Goal: Task Accomplishment & Management: Use online tool/utility

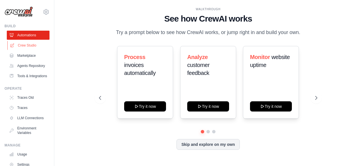
click at [20, 43] on link "Crew Studio" at bounding box center [28, 45] width 43 height 9
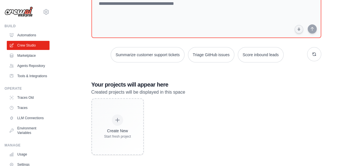
scroll to position [47, 0]
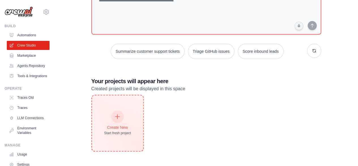
click at [114, 118] on div at bounding box center [117, 116] width 12 height 12
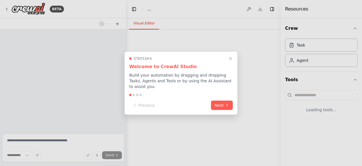
select select "****"
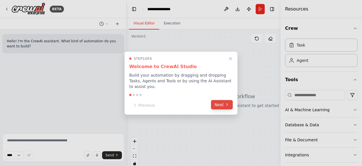
click at [221, 101] on button "Next" at bounding box center [222, 104] width 22 height 9
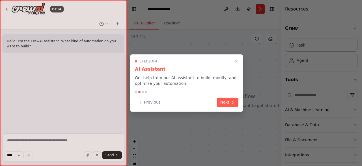
click at [221, 101] on button "Next" at bounding box center [228, 101] width 22 height 9
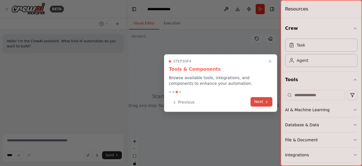
click at [264, 99] on button "Next" at bounding box center [262, 101] width 22 height 9
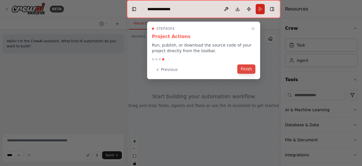
click at [252, 66] on button "Finish" at bounding box center [246, 68] width 18 height 9
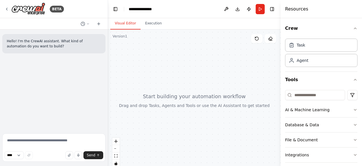
drag, startPoint x: 125, startPoint y: 63, endPoint x: 108, endPoint y: 63, distance: 16.7
click at [108, 63] on div "**********" at bounding box center [181, 83] width 362 height 166
click at [42, 141] on textarea at bounding box center [53, 147] width 103 height 28
click at [289, 10] on h4 "Resources" at bounding box center [296, 9] width 23 height 7
click at [70, 153] on button "button" at bounding box center [69, 155] width 8 height 8
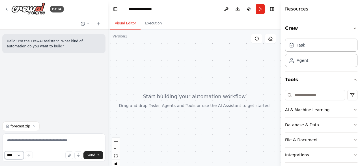
click at [20, 155] on select "****" at bounding box center [14, 155] width 19 height 8
click at [45, 140] on textarea at bounding box center [53, 147] width 103 height 28
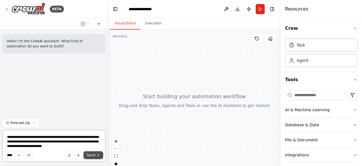
type textarea "**********"
click at [98, 155] on icon "submit" at bounding box center [97, 154] width 3 height 3
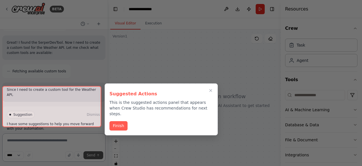
scroll to position [278, 0]
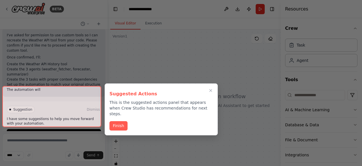
click at [59, 116] on div at bounding box center [51, 106] width 99 height 41
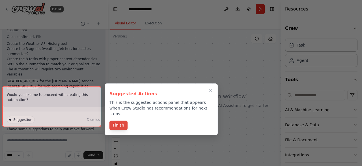
scroll to position [376, 0]
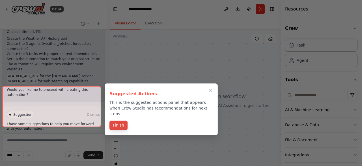
click at [120, 121] on button "Finish" at bounding box center [119, 124] width 18 height 9
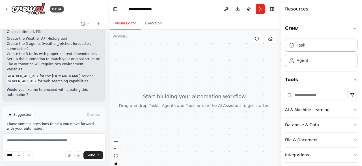
click at [81, 134] on button "Enable coding skills" at bounding box center [54, 138] width 94 height 9
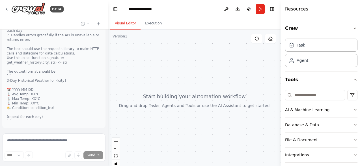
scroll to position [603, 0]
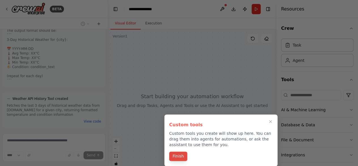
click at [175, 157] on button "Finish" at bounding box center [178, 155] width 18 height 9
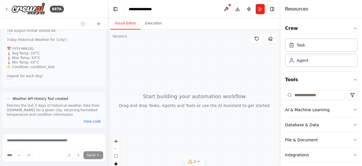
click at [199, 160] on icon at bounding box center [198, 160] width 2 height 1
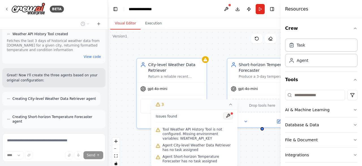
scroll to position [663, 0]
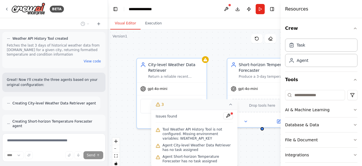
click at [229, 105] on icon at bounding box center [231, 104] width 5 height 5
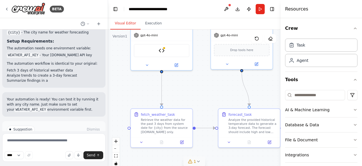
scroll to position [1111, 0]
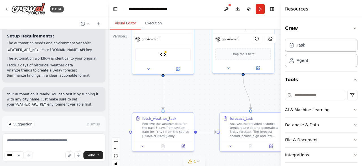
drag, startPoint x: 213, startPoint y: 126, endPoint x: 200, endPoint y: 70, distance: 57.3
click at [200, 70] on div ".deletable-edge-delete-btn { width: 20px; height: 20px; border: 0px solid #ffff…" at bounding box center [194, 99] width 173 height 141
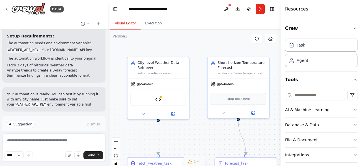
drag, startPoint x: 199, startPoint y: 89, endPoint x: 194, endPoint y: 134, distance: 45.0
click at [194, 134] on div ".deletable-edge-delete-btn { width: 20px; height: 20px; border: 0px solid #ffff…" at bounding box center [194, 99] width 173 height 141
click at [38, 146] on icon at bounding box center [39, 147] width 3 height 3
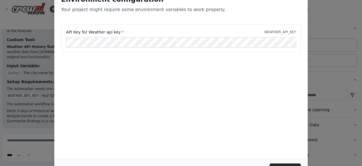
drag, startPoint x: 359, startPoint y: 78, endPoint x: 360, endPoint y: 123, distance: 44.7
click at [360, 123] on div "Environment configuration Your project might require some environment variables…" at bounding box center [181, 83] width 362 height 166
click at [294, 164] on button "Continue" at bounding box center [285, 168] width 31 height 10
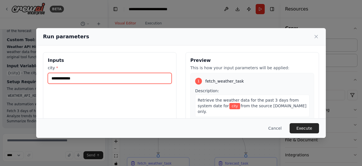
click at [138, 78] on input "city *" at bounding box center [110, 78] width 124 height 11
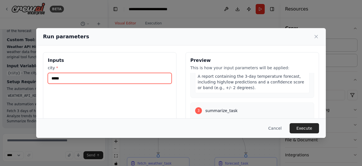
scroll to position [21, 0]
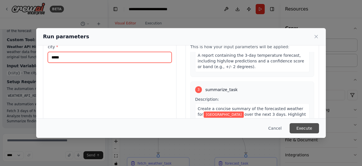
type input "*****"
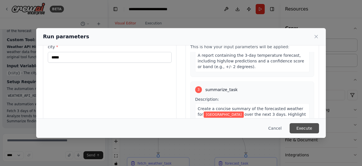
click at [300, 126] on button "Execute" at bounding box center [304, 128] width 29 height 10
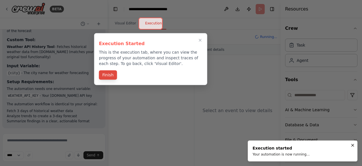
click at [110, 74] on button "Finish" at bounding box center [108, 74] width 18 height 9
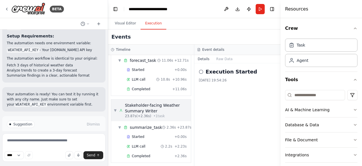
scroll to position [111, 0]
click at [219, 57] on button "Raw Data" at bounding box center [224, 59] width 23 height 8
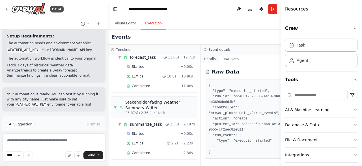
click at [204, 59] on button "Details" at bounding box center [210, 59] width 19 height 8
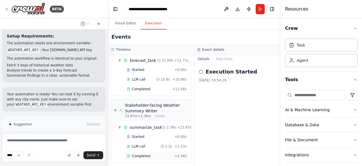
click at [149, 154] on div "Completed" at bounding box center [150, 155] width 46 height 5
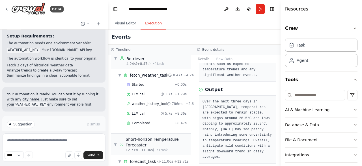
scroll to position [0, 0]
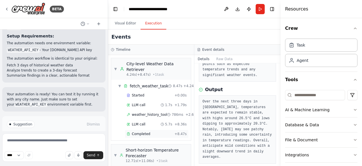
click at [142, 131] on span "Completed" at bounding box center [141, 133] width 18 height 5
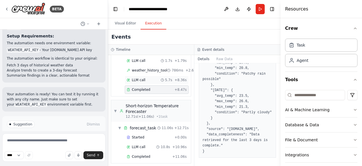
scroll to position [51, 0]
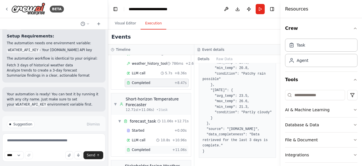
click at [144, 148] on span "Completed" at bounding box center [141, 149] width 18 height 5
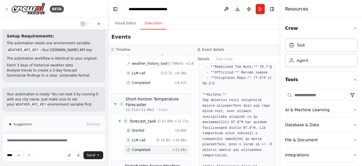
scroll to position [264, 0]
click at [141, 80] on span "Completed" at bounding box center [141, 82] width 18 height 5
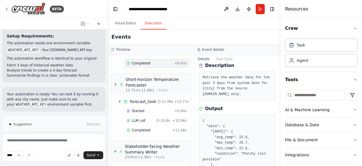
scroll to position [71, 0]
click at [142, 128] on span "Completed" at bounding box center [141, 129] width 18 height 5
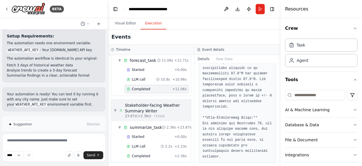
scroll to position [111, 0]
click at [139, 156] on div "Completed + 2.36s" at bounding box center [157, 155] width 64 height 8
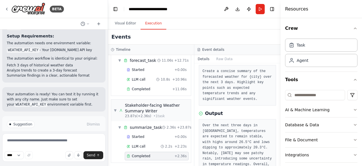
scroll to position [54, 0]
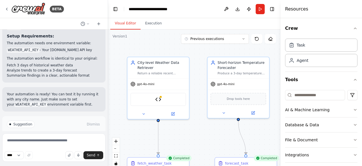
click at [121, 26] on button "Visual Editor" at bounding box center [125, 24] width 30 height 12
click at [145, 84] on span "gpt-4o-mini" at bounding box center [146, 83] width 18 height 4
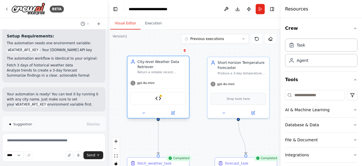
click at [162, 99] on div "Weather API History Tool" at bounding box center [158, 98] width 56 height 13
click at [148, 85] on div "gpt-4o-mini" at bounding box center [142, 82] width 24 height 5
click at [135, 85] on icon at bounding box center [132, 82] width 5 height 5
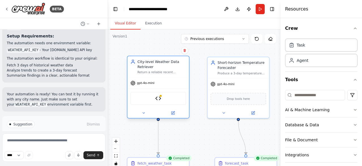
click at [153, 68] on div "City-level Weather Data Retriever" at bounding box center [162, 64] width 49 height 10
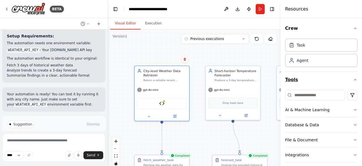
click at [354, 79] on icon "button" at bounding box center [355, 79] width 2 height 1
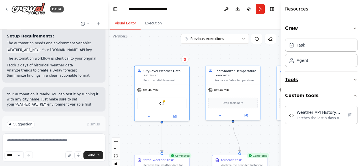
click at [357, 77] on icon "button" at bounding box center [355, 79] width 5 height 5
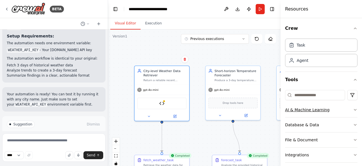
click at [354, 109] on icon "button" at bounding box center [355, 109] width 2 height 1
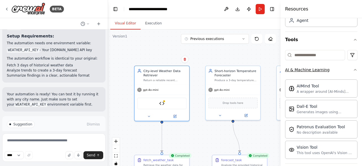
scroll to position [26, 0]
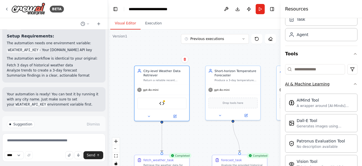
click at [353, 83] on icon "button" at bounding box center [355, 83] width 5 height 5
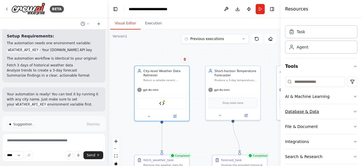
scroll to position [13, 0]
click at [353, 65] on icon "button" at bounding box center [355, 67] width 5 height 5
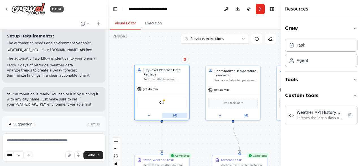
click at [174, 116] on icon at bounding box center [175, 115] width 3 height 3
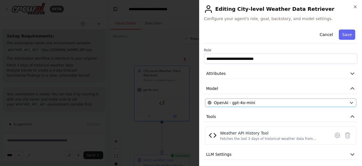
scroll to position [32, 0]
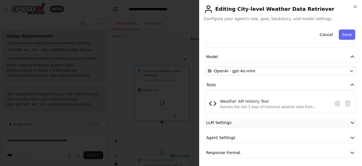
click at [311, 120] on button "LLM Settings" at bounding box center [281, 122] width 154 height 10
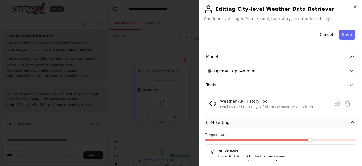
scroll to position [72, 0]
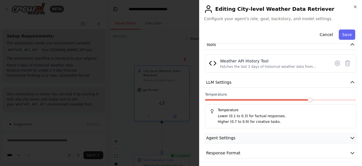
click at [240, 137] on button "Agent Settings" at bounding box center [281, 137] width 154 height 10
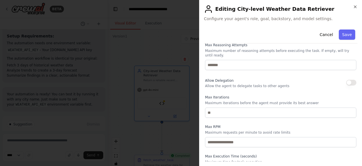
scroll to position [224, 0]
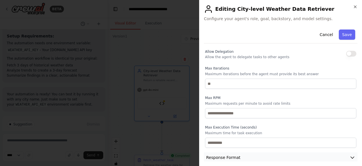
click at [235, 154] on span "Response Format" at bounding box center [223, 157] width 34 height 6
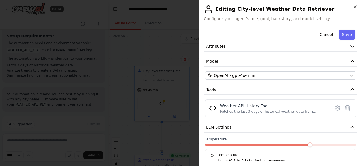
scroll to position [0, 0]
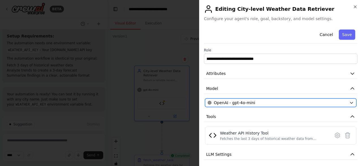
click at [276, 102] on div "OpenAI - gpt-4o-mini" at bounding box center [278, 103] width 140 height 6
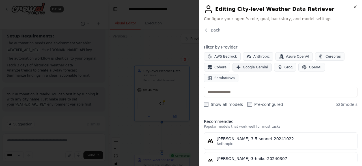
click at [253, 66] on span "Google Gemini" at bounding box center [255, 67] width 25 height 5
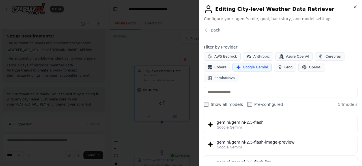
scroll to position [495, 0]
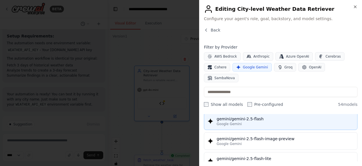
click at [256, 121] on div "Google Gemini" at bounding box center [285, 123] width 137 height 5
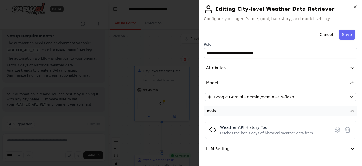
scroll to position [32, 0]
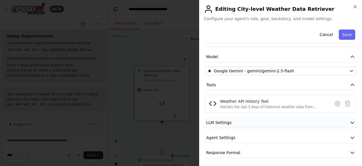
click at [234, 126] on button "LLM Settings" at bounding box center [281, 122] width 154 height 10
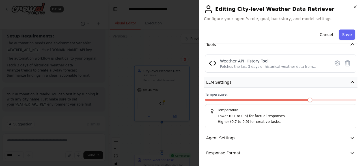
scroll to position [72, 0]
click at [229, 136] on span "Agent Settings" at bounding box center [220, 138] width 29 height 6
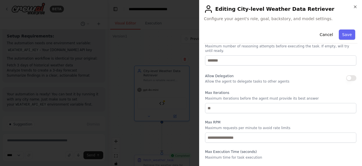
scroll to position [224, 0]
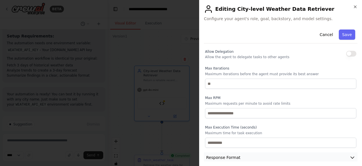
click at [224, 154] on span "Response Format" at bounding box center [223, 157] width 34 height 6
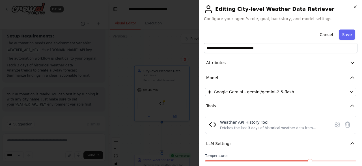
scroll to position [0, 0]
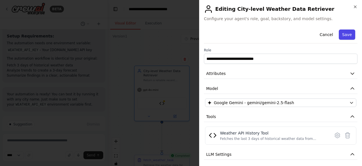
click at [344, 36] on button "Save" at bounding box center [347, 34] width 16 height 10
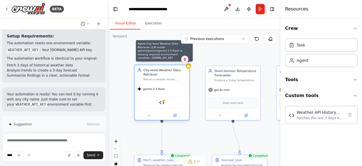
click at [189, 67] on icon at bounding box center [189, 66] width 4 height 4
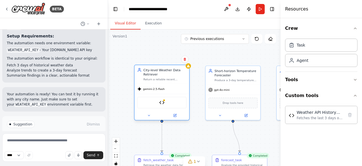
click at [156, 92] on div "gemini-2.5-flash" at bounding box center [162, 89] width 55 height 10
click at [163, 103] on img at bounding box center [161, 102] width 5 height 5
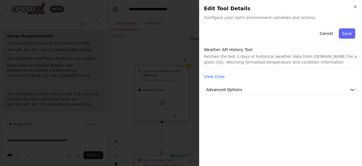
click at [249, 29] on div "Cancel Save" at bounding box center [281, 34] width 154 height 16
click at [259, 17] on span "Configure your tool's environment variables and actions." at bounding box center [281, 18] width 154 height 6
click at [232, 90] on span "Advanced Options" at bounding box center [224, 90] width 36 height 6
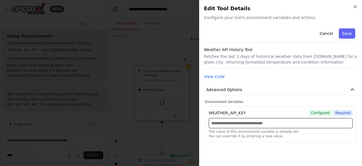
click at [234, 123] on input "text" at bounding box center [281, 123] width 144 height 10
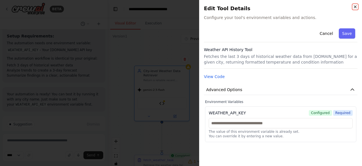
click at [357, 5] on icon "button" at bounding box center [355, 7] width 5 height 5
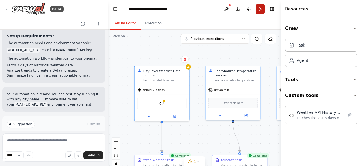
click at [263, 5] on button "Run" at bounding box center [260, 9] width 9 height 10
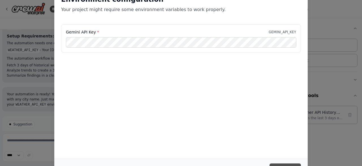
click at [277, 164] on button "Continue" at bounding box center [285, 168] width 31 height 10
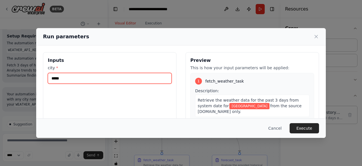
click at [68, 75] on input "*****" at bounding box center [110, 78] width 124 height 11
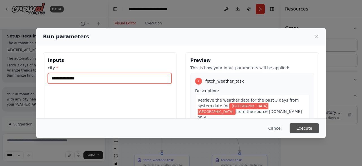
type input "**********"
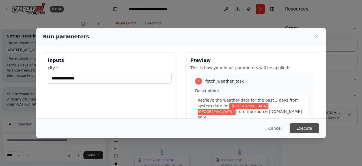
click at [312, 127] on button "Execute" at bounding box center [304, 128] width 29 height 10
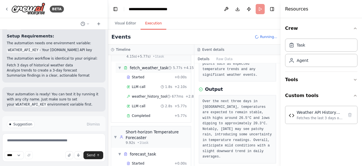
scroll to position [36, 0]
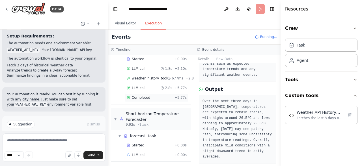
click at [139, 97] on span "Completed" at bounding box center [141, 97] width 18 height 5
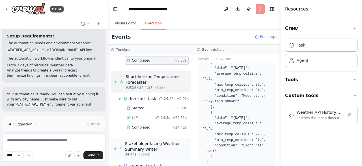
scroll to position [74, 0]
click at [142, 125] on span "Completed" at bounding box center [141, 127] width 18 height 5
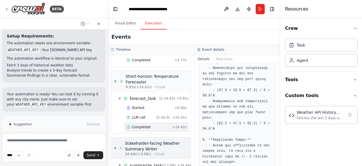
scroll to position [111, 0]
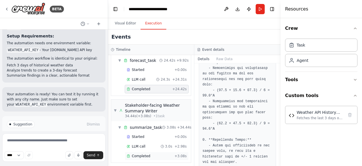
click at [136, 153] on span "Completed" at bounding box center [141, 155] width 18 height 5
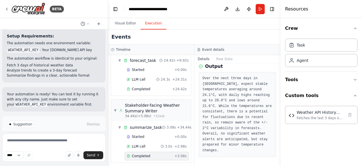
scroll to position [76, 0]
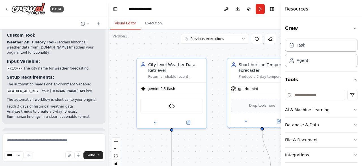
scroll to position [1066, 0]
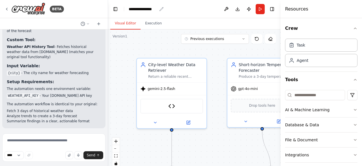
click at [147, 10] on div "**********" at bounding box center [143, 9] width 28 height 6
click at [147, 10] on div "**********" at bounding box center [150, 9] width 42 height 6
click at [187, 7] on header "**********" at bounding box center [194, 9] width 173 height 18
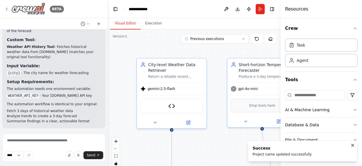
click at [39, 8] on img at bounding box center [28, 9] width 34 height 13
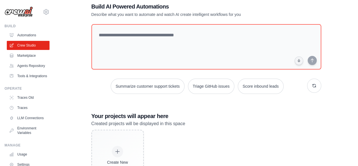
scroll to position [47, 0]
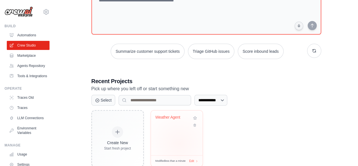
scroll to position [62, 0]
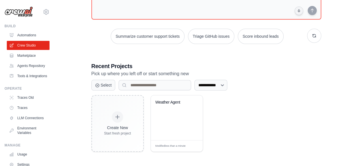
click at [243, 129] on div "Create New Start fresh project Weather Agent Modified less than a minute Edit" at bounding box center [206, 123] width 230 height 57
click at [18, 56] on link "Marketplace" at bounding box center [28, 55] width 43 height 9
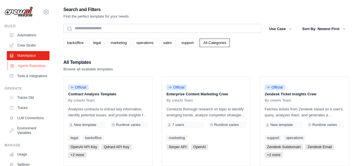
click at [21, 68] on link "Agents Repository" at bounding box center [28, 65] width 43 height 9
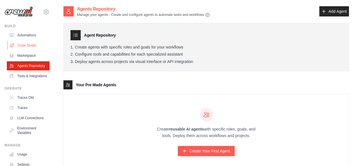
click at [26, 41] on link "Crew Studio" at bounding box center [28, 45] width 43 height 9
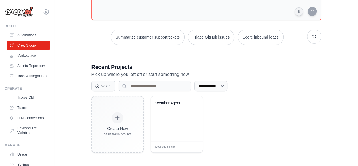
scroll to position [62, 0]
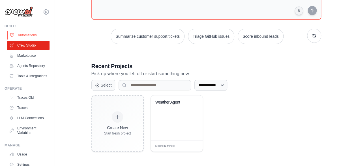
click at [25, 36] on link "Automations" at bounding box center [28, 35] width 43 height 9
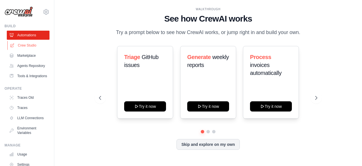
click at [29, 46] on link "Crew Studio" at bounding box center [28, 45] width 43 height 9
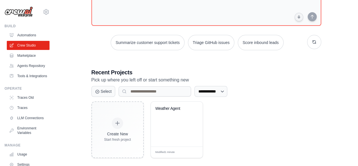
scroll to position [62, 0]
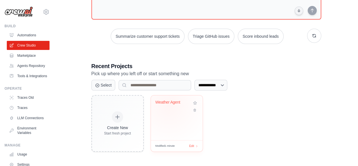
click at [168, 104] on div "Weather Agent" at bounding box center [172, 103] width 34 height 7
click at [24, 54] on link "Marketplace" at bounding box center [28, 55] width 43 height 9
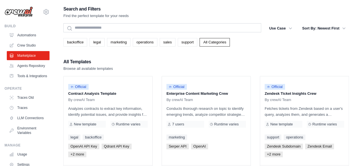
scroll to position [1, 0]
click at [288, 29] on icon "button" at bounding box center [290, 28] width 6 height 6
click at [290, 27] on icon "button" at bounding box center [290, 28] width 6 height 6
click at [282, 27] on button "Use Case" at bounding box center [281, 28] width 30 height 10
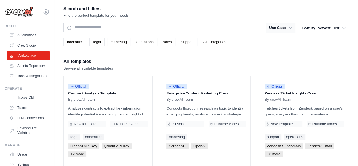
click at [291, 28] on icon "button" at bounding box center [290, 28] width 6 height 6
click at [342, 27] on icon "button" at bounding box center [344, 28] width 6 height 6
click at [343, 27] on icon "button" at bounding box center [344, 28] width 6 height 6
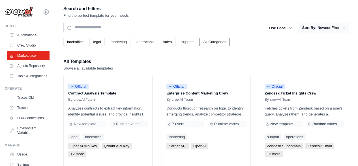
click at [343, 27] on icon "button" at bounding box center [344, 28] width 6 height 6
click at [289, 27] on icon "button" at bounding box center [290, 28] width 6 height 6
click at [278, 25] on button "Use Case" at bounding box center [281, 28] width 30 height 10
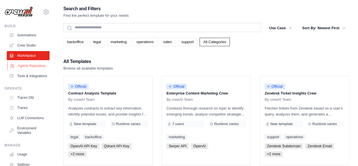
click at [32, 66] on link "Agents Repository" at bounding box center [28, 65] width 43 height 9
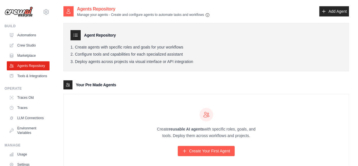
click at [181, 127] on strong "reusable AI agents" at bounding box center [186, 128] width 35 height 5
click at [259, 133] on p "Create reusable AI agents with specific roles, goals, and tools. Deploy them ac…" at bounding box center [206, 132] width 109 height 13
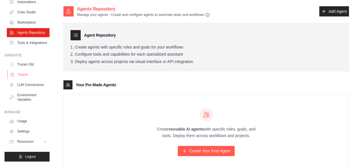
scroll to position [46, 0]
click at [24, 141] on span "Resources" at bounding box center [26, 141] width 16 height 5
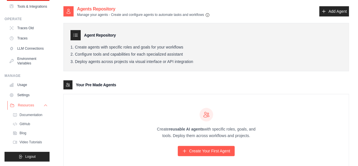
scroll to position [81, 0]
click at [29, 107] on span "Resources" at bounding box center [26, 105] width 16 height 5
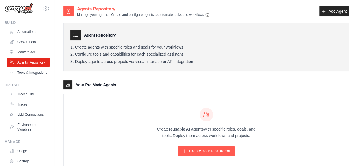
scroll to position [0, 0]
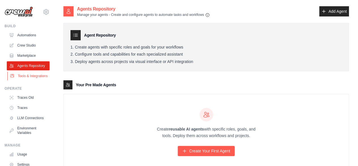
click at [25, 80] on link "Tools & Integrations" at bounding box center [28, 75] width 43 height 9
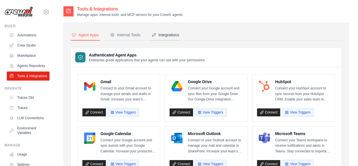
click at [165, 31] on button "Integrations" at bounding box center [166, 35] width 30 height 11
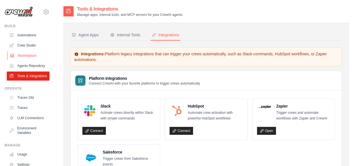
click at [33, 56] on link "Marketplace" at bounding box center [28, 55] width 43 height 9
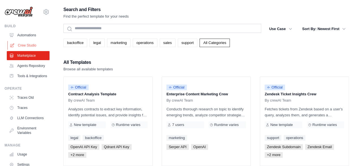
click at [23, 43] on link "Crew Studio" at bounding box center [28, 45] width 43 height 9
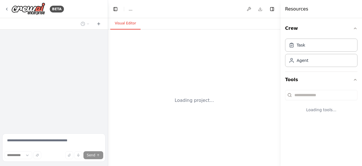
select select "****"
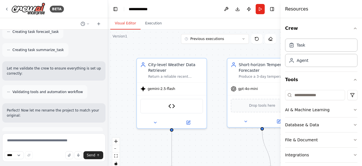
scroll to position [835, 0]
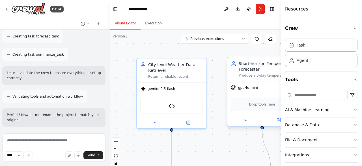
click at [242, 90] on div "gpt-4o-mini" at bounding box center [263, 87] width 70 height 12
click at [278, 120] on button "Toggle Sidebar" at bounding box center [280, 83] width 5 height 166
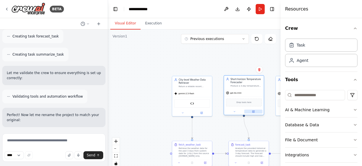
click at [253, 111] on icon at bounding box center [253, 111] width 2 height 2
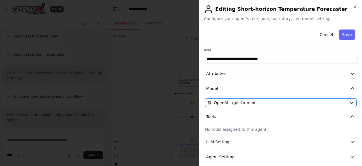
click at [263, 98] on button "OpenAI - gpt-4o-mini" at bounding box center [280, 102] width 151 height 8
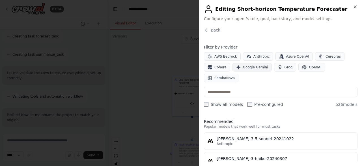
click at [258, 66] on span "Google Gemini" at bounding box center [255, 67] width 25 height 5
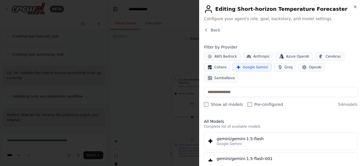
scroll to position [6, 0]
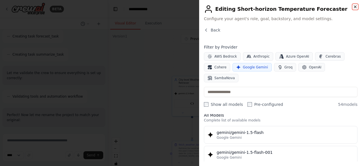
click at [356, 7] on icon "button" at bounding box center [355, 7] width 5 height 5
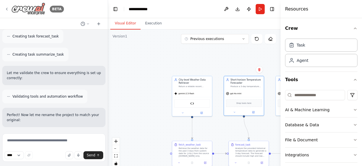
click at [30, 9] on img at bounding box center [28, 9] width 34 height 13
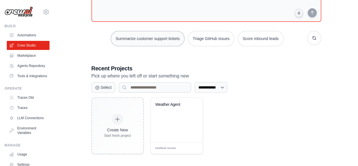
scroll to position [60, 0]
click at [165, 115] on div "Weather Agent" at bounding box center [177, 119] width 52 height 45
click at [128, 67] on h3 "Recent Projects" at bounding box center [206, 68] width 230 height 8
click at [148, 63] on div "**********" at bounding box center [206, 54] width 243 height 217
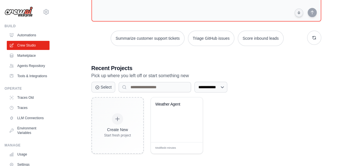
scroll to position [62, 0]
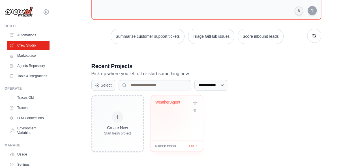
click at [161, 107] on div "Weather Agent" at bounding box center [176, 106] width 43 height 13
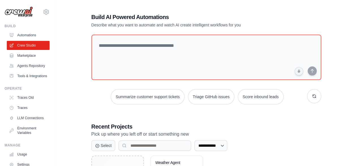
scroll to position [0, 0]
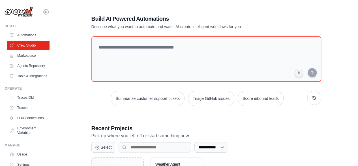
click at [44, 12] on icon at bounding box center [46, 11] width 7 height 7
click at [66, 58] on div "**********" at bounding box center [206, 114] width 286 height 217
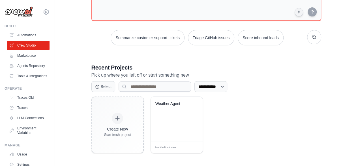
scroll to position [62, 0]
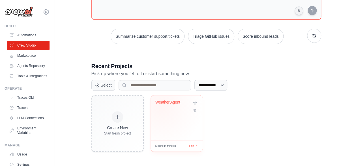
click at [161, 106] on div "Weather Agent" at bounding box center [176, 106] width 43 height 13
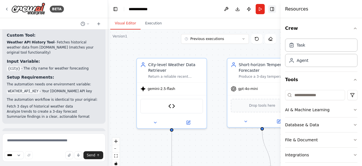
scroll to position [1066, 0]
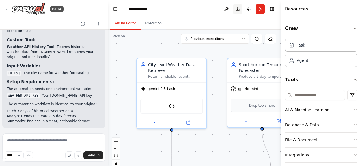
click at [235, 8] on button "Download" at bounding box center [237, 9] width 9 height 10
click at [340, 5] on div "Resources" at bounding box center [321, 9] width 81 height 18
click at [225, 10] on button at bounding box center [226, 9] width 9 height 10
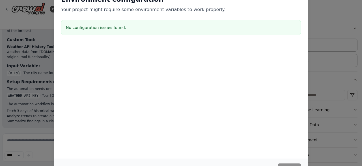
click at [342, 38] on div "Environment configuration Your project might require some environment variables…" at bounding box center [181, 83] width 362 height 166
click at [336, 22] on div "Environment configuration Your project might require some environment variables…" at bounding box center [181, 83] width 362 height 166
click at [23, 33] on div "Environment configuration Your project might require some environment variables…" at bounding box center [181, 83] width 362 height 166
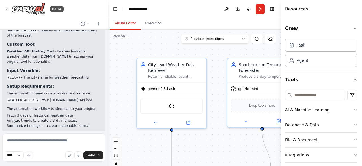
scroll to position [1066, 0]
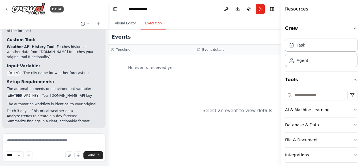
click at [155, 23] on button "Execution" at bounding box center [154, 24] width 26 height 12
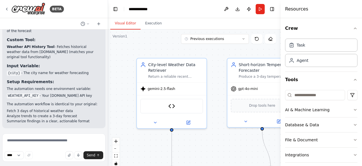
click at [129, 21] on button "Visual Editor" at bounding box center [125, 24] width 30 height 12
click at [7, 9] on icon at bounding box center [6, 9] width 1 height 2
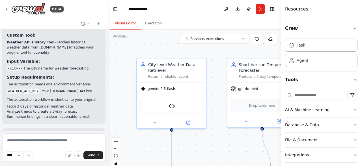
scroll to position [1066, 0]
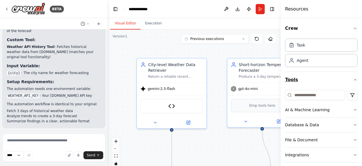
click at [351, 76] on button "Tools" at bounding box center [321, 80] width 72 height 16
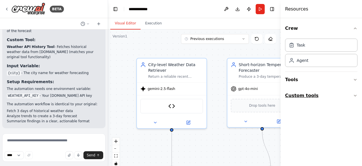
click at [355, 94] on icon "button" at bounding box center [355, 95] width 5 height 5
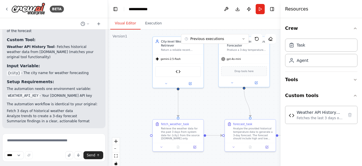
drag, startPoint x: 215, startPoint y: 101, endPoint x: 213, endPoint y: 58, distance: 43.7
click at [213, 58] on div ".deletable-edge-delete-btn { width: 20px; height: 20px; border: 0px solid #ffff…" at bounding box center [194, 99] width 173 height 141
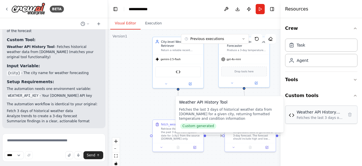
click at [301, 118] on div "Fetches the last 3 days of historical weather data from WeatherAPI.com for a gi…" at bounding box center [320, 117] width 47 height 5
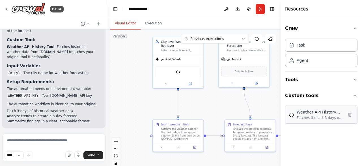
click at [294, 117] on div "Weather API History Tool Fetches the last 3 days of historical weather data fro…" at bounding box center [321, 114] width 65 height 11
click at [322, 117] on div "Fetches the last 3 days of historical weather data from WeatherAPI.com for a gi…" at bounding box center [320, 117] width 47 height 5
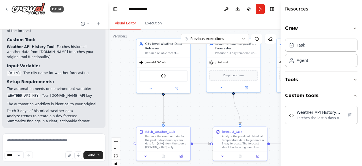
drag, startPoint x: 262, startPoint y: 100, endPoint x: 253, endPoint y: 105, distance: 11.0
click at [253, 105] on div ".deletable-edge-delete-btn { width: 20px; height: 20px; border: 0px solid #ffff…" at bounding box center [194, 99] width 173 height 141
click at [177, 89] on icon at bounding box center [175, 86] width 3 height 3
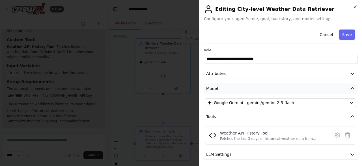
scroll to position [32, 0]
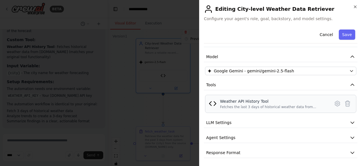
click at [280, 103] on div "Weather API History Tool Fetches the last 3 days of historical weather data fro…" at bounding box center [273, 103] width 107 height 11
click at [215, 103] on img at bounding box center [213, 103] width 8 height 8
click at [210, 103] on img at bounding box center [213, 103] width 8 height 8
click at [334, 102] on icon at bounding box center [337, 103] width 7 height 7
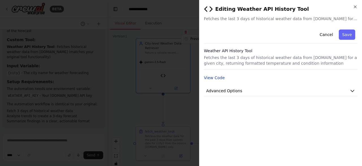
click at [219, 76] on button "View Code" at bounding box center [214, 78] width 21 height 6
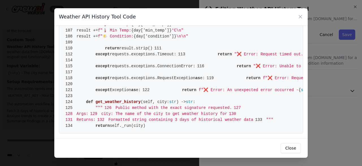
scroll to position [707, 0]
click at [294, 149] on button "Close" at bounding box center [291, 148] width 20 height 10
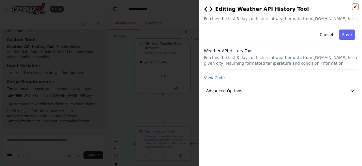
click at [355, 7] on icon "button" at bounding box center [355, 7] width 2 height 2
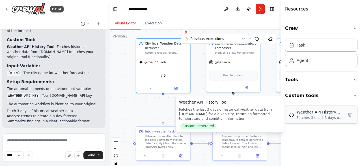
click at [309, 115] on div "Fetches the last 3 days of historical weather data from WeatherAPI.com for a gi…" at bounding box center [320, 117] width 47 height 5
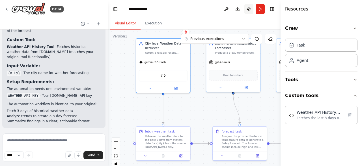
click at [248, 9] on button "Publish" at bounding box center [248, 9] width 9 height 10
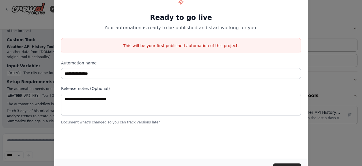
click at [156, 48] on p "This will be your first published automation of this project." at bounding box center [180, 46] width 239 height 6
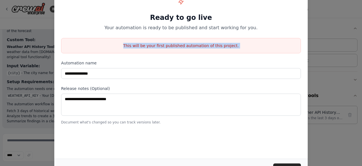
click at [156, 48] on p "This will be your first published automation of this project." at bounding box center [180, 46] width 239 height 6
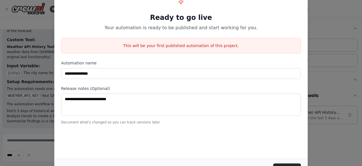
click at [158, 55] on div "**********" at bounding box center [181, 59] width 254 height 143
click at [166, 17] on h1 "Ready to go live" at bounding box center [181, 17] width 240 height 9
click at [168, 45] on p "This will be your first published automation of this project." at bounding box center [180, 46] width 239 height 6
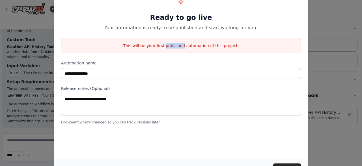
click at [168, 45] on p "This will be your first published automation of this project." at bounding box center [180, 46] width 239 height 6
click at [171, 48] on div "This will be your first published automation of this project." at bounding box center [181, 45] width 240 height 15
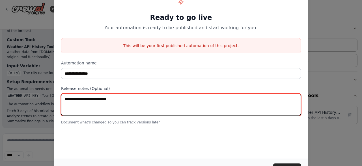
click at [126, 100] on textarea at bounding box center [181, 104] width 240 height 22
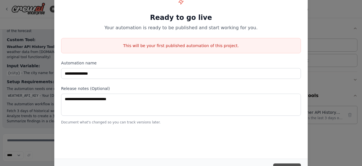
click at [281, 164] on button "Publish" at bounding box center [287, 168] width 28 height 10
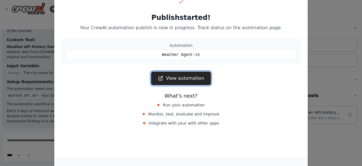
click at [201, 78] on link "View automation" at bounding box center [181, 78] width 60 height 14
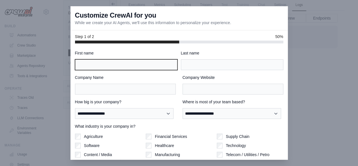
click at [147, 63] on input "First name" at bounding box center [126, 64] width 102 height 11
type input "*******"
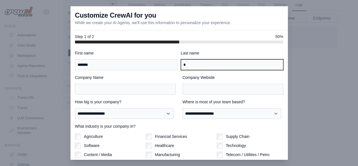
type input "*"
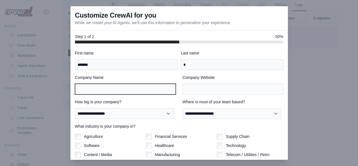
click at [131, 88] on input "Company Name" at bounding box center [125, 88] width 101 height 11
type input "**********"
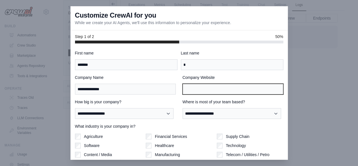
click at [191, 91] on input "Company Website" at bounding box center [233, 88] width 101 height 11
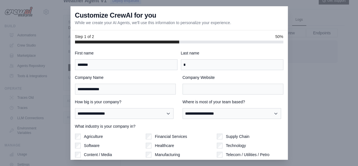
scroll to position [9, 0]
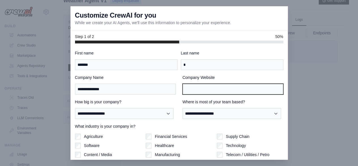
click at [204, 89] on input "Company Website" at bounding box center [233, 88] width 101 height 11
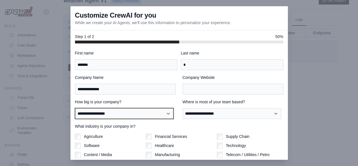
click at [155, 112] on select "**********" at bounding box center [124, 113] width 98 height 10
select select "**********"
click at [75, 108] on select "**********" at bounding box center [124, 113] width 98 height 10
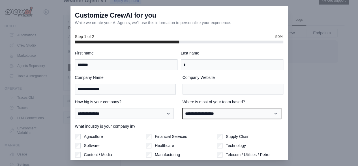
click at [205, 112] on select "**********" at bounding box center [232, 113] width 98 height 10
select select "**********"
click at [183, 108] on select "**********" at bounding box center [232, 113] width 98 height 10
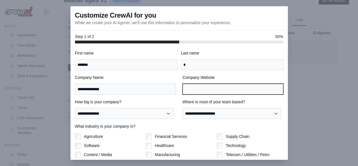
click at [209, 89] on input "Company Website" at bounding box center [233, 88] width 101 height 11
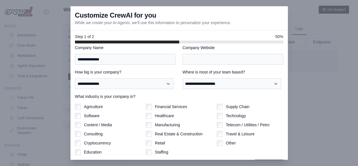
scroll to position [29, 0]
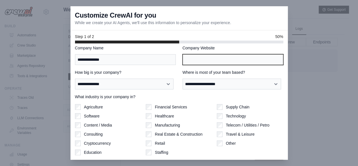
click at [237, 59] on input "Company Website" at bounding box center [233, 59] width 101 height 11
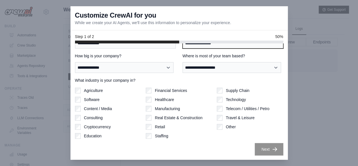
type input "**********"
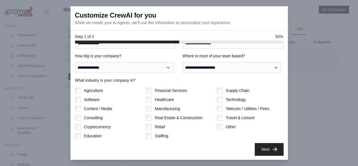
click at [256, 148] on button "Next" at bounding box center [269, 149] width 29 height 12
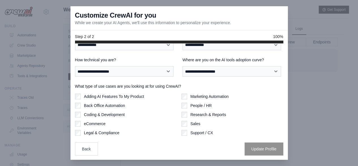
scroll to position [0, 0]
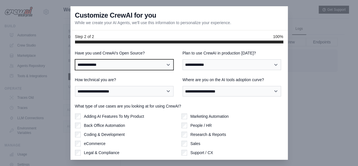
click at [117, 65] on select "**********" at bounding box center [124, 64] width 98 height 10
select select "**********"
click at [75, 59] on select "**********" at bounding box center [124, 64] width 98 height 10
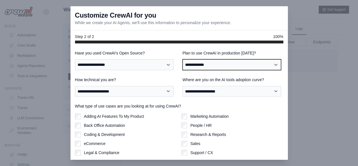
click at [207, 64] on select "**********" at bounding box center [232, 64] width 98 height 10
select select "****"
click at [183, 59] on select "**********" at bounding box center [232, 64] width 98 height 10
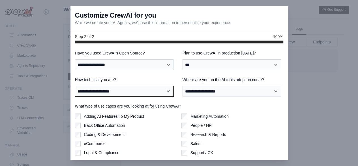
click at [129, 91] on select "**********" at bounding box center [124, 91] width 98 height 10
select select "**********"
click at [75, 86] on select "**********" at bounding box center [124, 91] width 98 height 10
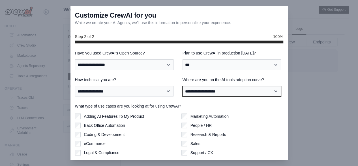
click at [196, 93] on select "**********" at bounding box center [232, 91] width 98 height 10
select select "**********"
click at [183, 86] on select "**********" at bounding box center [232, 91] width 98 height 10
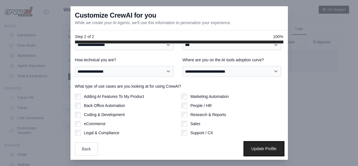
click at [256, 147] on button "Update Profile" at bounding box center [263, 148] width 39 height 13
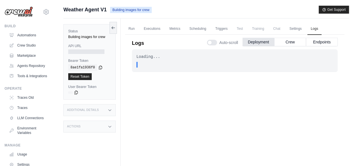
click at [89, 51] on div at bounding box center [86, 51] width 36 height 5
click at [322, 41] on button "Endpoints" at bounding box center [322, 41] width 32 height 8
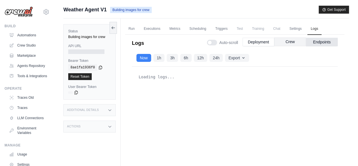
click at [291, 42] on button "Crew" at bounding box center [290, 41] width 32 height 8
click at [259, 41] on button "Deployment" at bounding box center [259, 41] width 32 height 8
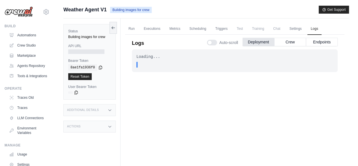
click at [110, 111] on icon at bounding box center [110, 110] width 5 height 5
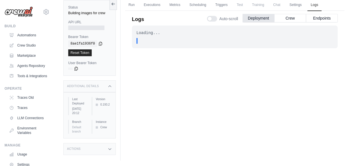
click at [108, 84] on icon at bounding box center [110, 86] width 5 height 5
click at [109, 98] on div "Actions" at bounding box center [89, 102] width 52 height 12
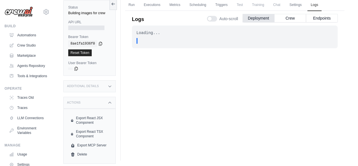
click at [110, 103] on icon at bounding box center [110, 102] width 5 height 5
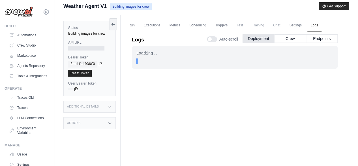
scroll to position [0, 0]
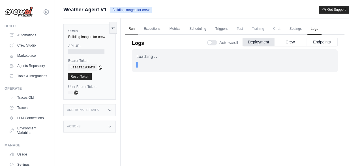
click at [128, 27] on link "Run" at bounding box center [131, 29] width 13 height 12
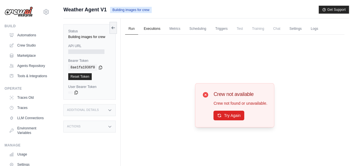
click at [152, 26] on link "Executions" at bounding box center [151, 29] width 23 height 12
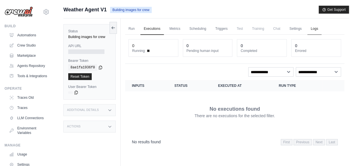
click at [311, 27] on link "Logs" at bounding box center [314, 29] width 14 height 12
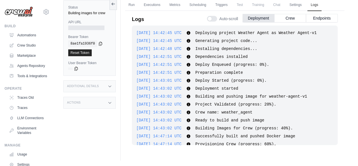
scroll to position [24, 0]
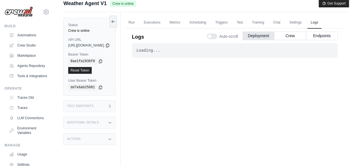
scroll to position [6, 0]
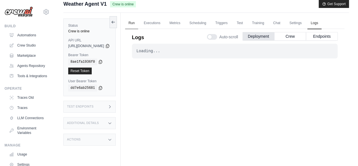
click at [138, 24] on link "Run" at bounding box center [131, 23] width 13 height 12
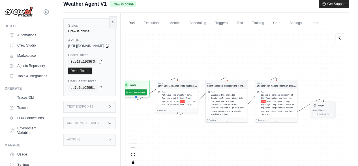
click at [109, 46] on icon at bounding box center [107, 46] width 3 height 4
click at [101, 104] on div "Test Endpoints" at bounding box center [89, 106] width 52 height 12
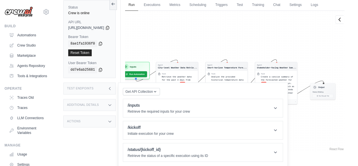
scroll to position [24, 0]
click at [278, 106] on icon at bounding box center [276, 108] width 6 height 6
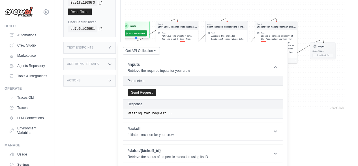
scroll to position [65, 0]
click at [174, 129] on h1 "/kickoff" at bounding box center [151, 128] width 46 height 6
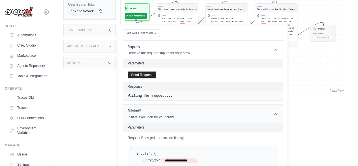
scroll to position [82, 0]
click at [156, 74] on button "Send Request" at bounding box center [142, 74] width 28 height 7
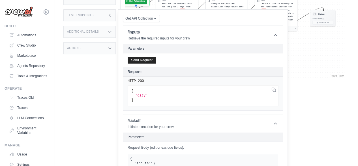
scroll to position [97, 0]
click at [162, 119] on h1 "/kickoff" at bounding box center [151, 120] width 46 height 6
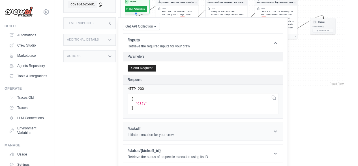
click at [162, 127] on h1 "/kickoff" at bounding box center [151, 128] width 46 height 6
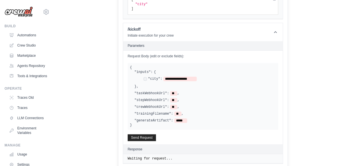
scroll to position [188, 0]
drag, startPoint x: 145, startPoint y: 123, endPoint x: 143, endPoint y: 66, distance: 56.6
click at [143, 66] on div "**********" at bounding box center [203, 96] width 151 height 66
click at [132, 66] on span "{" at bounding box center [131, 67] width 2 height 4
drag, startPoint x: 143, startPoint y: 66, endPoint x: 147, endPoint y: 124, distance: 57.3
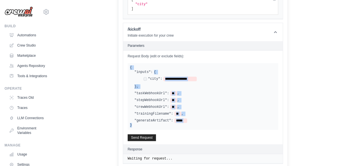
click at [147, 124] on div "**********" at bounding box center [203, 96] width 151 height 66
click at [148, 134] on button "Send Request" at bounding box center [142, 137] width 28 height 7
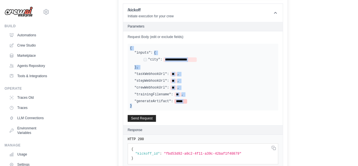
scroll to position [207, 0]
click at [195, 92] on div ""trainingFilename": ** ," at bounding box center [204, 94] width 141 height 5
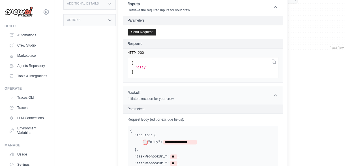
scroll to position [121, 0]
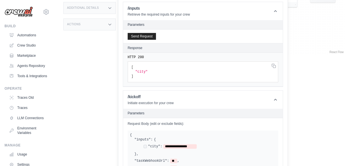
click at [168, 122] on label "Request Body (edit or exclude fields):" at bounding box center [203, 123] width 151 height 5
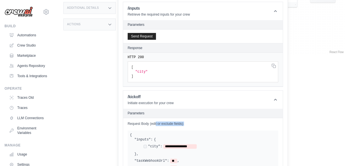
click at [168, 122] on label "Request Body (edit or exclude fields):" at bounding box center [203, 123] width 151 height 5
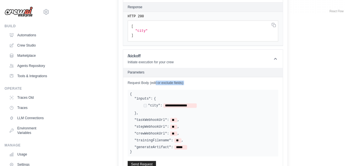
scroll to position [173, 0]
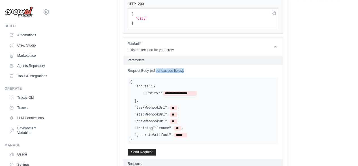
click at [171, 70] on label "Request Body (edit or exclude fields):" at bounding box center [203, 70] width 151 height 5
click at [192, 91] on span "**********" at bounding box center [179, 93] width 33 height 5
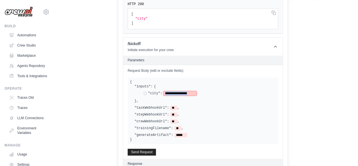
click at [192, 91] on span "**********" at bounding box center [179, 93] width 33 height 5
click at [198, 97] on div ""inputs": { "city": ***** } ," at bounding box center [204, 93] width 141 height 19
click at [176, 91] on span "*****" at bounding box center [169, 93] width 13 height 5
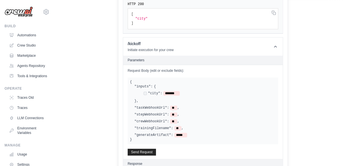
click at [223, 96] on div ""city": *******" at bounding box center [204, 94] width 141 height 10
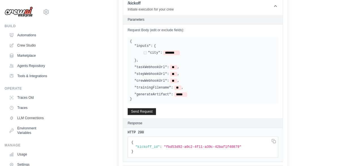
scroll to position [217, 0]
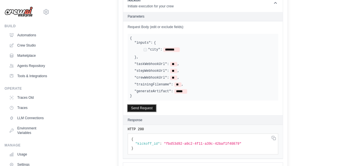
click at [156, 104] on button "Send Request" at bounding box center [142, 107] width 28 height 7
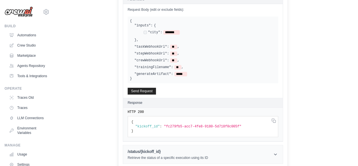
click at [204, 151] on h1 "/status/{kickoff_id}" at bounding box center [168, 151] width 80 height 6
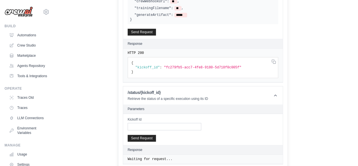
click at [197, 65] on span ""fc279fb5-acc7-4fe8-9180-5d718f0c005f"" at bounding box center [203, 67] width 78 height 4
drag, startPoint x: 177, startPoint y: 65, endPoint x: 243, endPoint y: 66, distance: 66.5
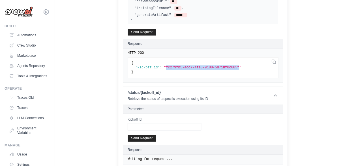
click at [241, 66] on span ""fc279fb5-acc7-4fe8-9180-5d718f0c005f"" at bounding box center [203, 67] width 78 height 4
copy span "fc279fb5-acc7-4fe8-9180-5d718f0c005f"
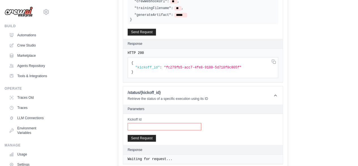
click at [184, 123] on input "Kickoff Id" at bounding box center [165, 126] width 74 height 7
paste input "**********"
type input "**********"
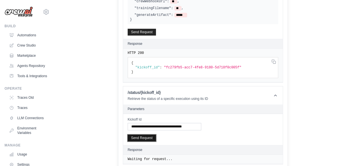
click at [156, 136] on button "Send Request" at bounding box center [142, 137] width 28 height 7
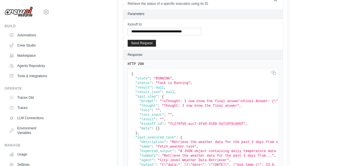
scroll to position [387, 0]
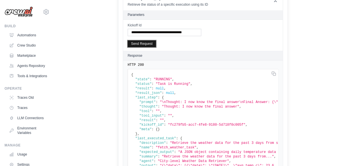
click at [156, 40] on button "Send Request" at bounding box center [142, 43] width 28 height 7
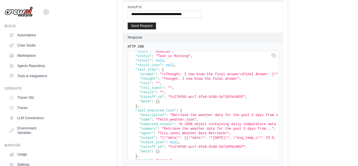
scroll to position [0, 0]
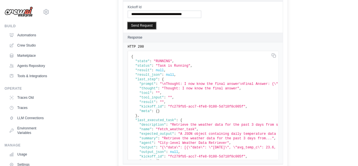
click at [156, 23] on button "Send Request" at bounding box center [142, 25] width 28 height 7
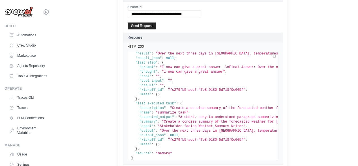
scroll to position [25, 0]
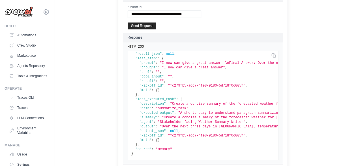
click at [178, 115] on span ""Create a concise summary of the forecasted weather for Tokyo..."" at bounding box center [240, 117] width 157 height 4
drag, startPoint x: 173, startPoint y: 118, endPoint x: 162, endPoint y: 120, distance: 10.8
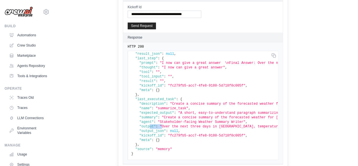
click at [156, 124] on span ""output"" at bounding box center [148, 126] width 16 height 4
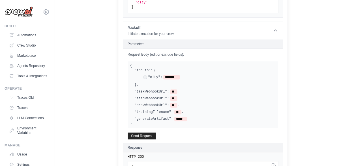
scroll to position [189, 0]
drag, startPoint x: 151, startPoint y: 83, endPoint x: 140, endPoint y: 63, distance: 23.2
click at [140, 63] on div "Request Body (edit or exclude fields): { "inputs": { "city": ******* } , "taskW…" at bounding box center [203, 96] width 160 height 94
click at [150, 68] on label ""inputs":" at bounding box center [143, 70] width 18 height 5
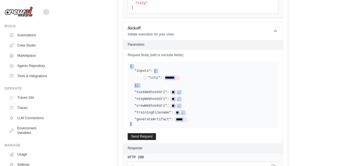
drag, startPoint x: 146, startPoint y: 123, endPoint x: 144, endPoint y: 63, distance: 60.3
click at [144, 63] on div "{ "inputs": { "city": ******* } , "taskWebhookUrl": ** , "stepWebhookUrl": ** ,…" at bounding box center [203, 95] width 151 height 66
copy div "{ "inputs": { "city": ******* } , "taskWebhookUrl": ** , "stepWebhookUrl": ** ,…"
click at [283, 59] on div "Request Body (edit or exclude fields): { "inputs": { "city": ******* } , "taskW…" at bounding box center [203, 96] width 160 height 94
click at [281, 50] on div "Request Body (edit or exclude fields): { "inputs": { "city": ******* } , "taskW…" at bounding box center [203, 96] width 160 height 94
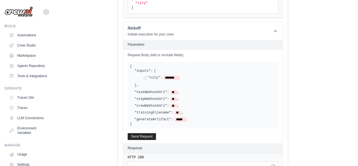
click at [155, 90] on label ""taskWebhookUrl":" at bounding box center [151, 92] width 35 height 5
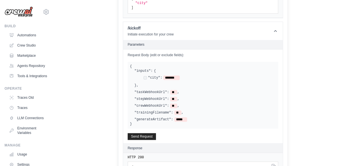
click at [155, 90] on label ""taskWebhookUrl":" at bounding box center [151, 92] width 35 height 5
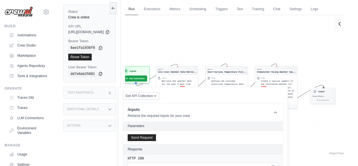
scroll to position [20, 0]
click at [99, 46] on icon at bounding box center [100, 48] width 3 height 4
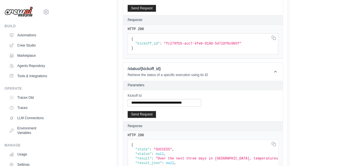
scroll to position [310, 0]
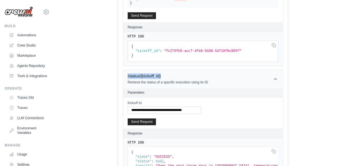
drag, startPoint x: 140, startPoint y: 73, endPoint x: 177, endPoint y: 75, distance: 36.3
click at [177, 75] on header "/status/{kickoff_id} Retrieve the status of a specific execution using its ID" at bounding box center [203, 79] width 160 height 18
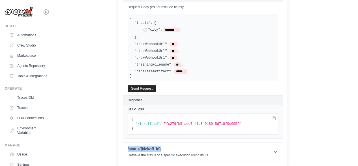
scroll to position [234, 0]
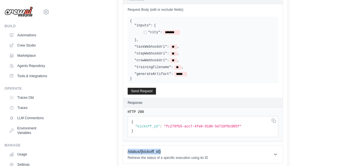
copy h1 "/status/{kickoff_id}"
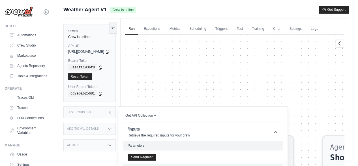
click at [146, 35] on div "Agent City-level Weather Data Retrie... Task Retrieve the weather data for the …" at bounding box center [234, 105] width 219 height 141
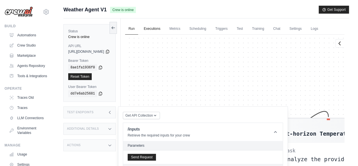
click at [163, 27] on link "Executions" at bounding box center [151, 29] width 23 height 12
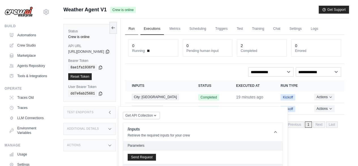
click at [138, 27] on link "Run" at bounding box center [131, 29] width 13 height 12
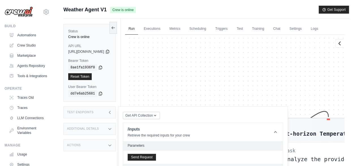
click at [112, 112] on icon at bounding box center [110, 112] width 5 height 5
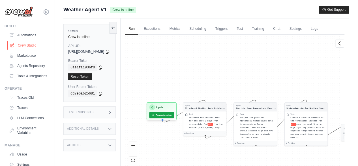
click at [29, 44] on link "Crew Studio" at bounding box center [28, 45] width 43 height 9
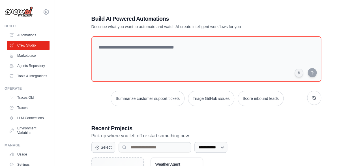
scroll to position [0, 0]
click at [32, 46] on link "Crew Studio" at bounding box center [28, 45] width 43 height 9
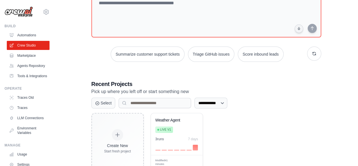
scroll to position [62, 0]
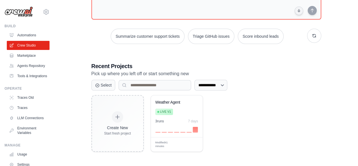
click at [123, 65] on h3 "Recent Projects" at bounding box center [206, 66] width 230 height 8
click at [138, 64] on h3 "Recent Projects" at bounding box center [206, 66] width 230 height 8
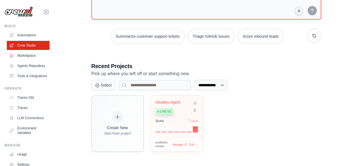
click at [180, 112] on div "Live v1" at bounding box center [172, 111] width 34 height 8
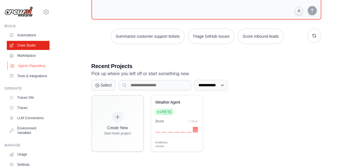
click at [26, 68] on link "Agents Repository" at bounding box center [28, 65] width 43 height 9
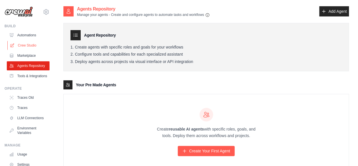
click at [27, 44] on link "Crew Studio" at bounding box center [28, 45] width 43 height 9
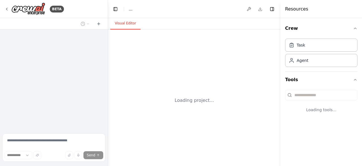
select select "****"
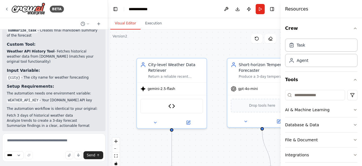
scroll to position [1066, 0]
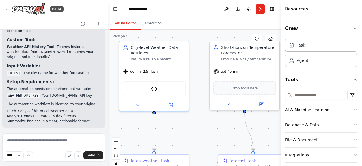
drag, startPoint x: 216, startPoint y: 61, endPoint x: 198, endPoint y: 44, distance: 24.6
click at [198, 44] on div ".deletable-edge-delete-btn { width: 20px; height: 20px; border: 0px solid #ffff…" at bounding box center [194, 99] width 173 height 141
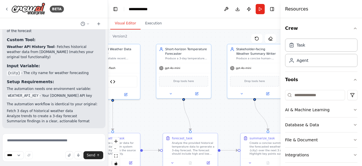
drag, startPoint x: 198, startPoint y: 71, endPoint x: 147, endPoint y: 72, distance: 50.7
click at [147, 72] on div ".deletable-edge-delete-btn { width: 20px; height: 20px; border: 0px solid #ffff…" at bounding box center [194, 99] width 173 height 141
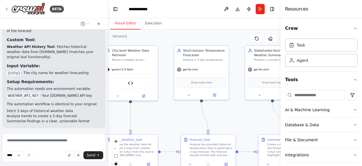
drag, startPoint x: 148, startPoint y: 72, endPoint x: 167, endPoint y: 74, distance: 18.8
click at [167, 74] on div ".deletable-edge-delete-btn { width: 20px; height: 20px; border: 0px solid #ffff…" at bounding box center [194, 99] width 173 height 141
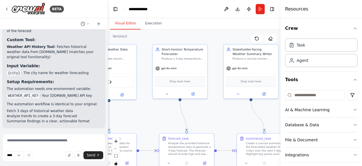
drag, startPoint x: 162, startPoint y: 73, endPoint x: 141, endPoint y: 71, distance: 21.8
click at [141, 71] on div ".deletable-edge-delete-btn { width: 20px; height: 20px; border: 0px solid #ffff…" at bounding box center [194, 99] width 173 height 141
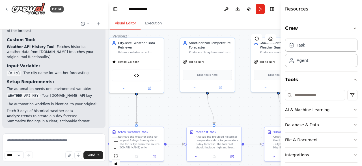
drag, startPoint x: 214, startPoint y: 70, endPoint x: 241, endPoint y: 64, distance: 26.9
click at [241, 64] on div ".deletable-edge-delete-btn { width: 20px; height: 20px; border: 0px solid #ffff…" at bounding box center [194, 99] width 173 height 141
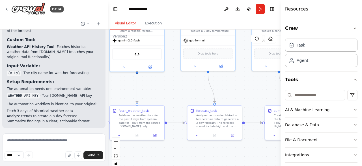
drag, startPoint x: 168, startPoint y: 106, endPoint x: 169, endPoint y: 86, distance: 20.1
click at [169, 86] on div ".deletable-edge-delete-btn { width: 20px; height: 20px; border: 0px solid #ffff…" at bounding box center [194, 99] width 173 height 141
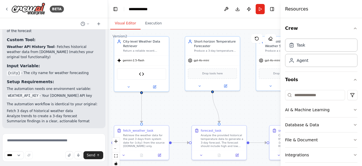
drag, startPoint x: 238, startPoint y: 99, endPoint x: 243, endPoint y: 119, distance: 20.0
click at [243, 119] on div ".deletable-edge-delete-btn { width: 20px; height: 20px; border: 0px solid #ffff…" at bounding box center [194, 99] width 173 height 141
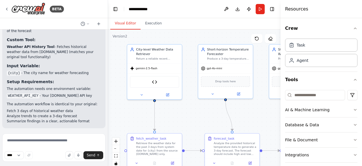
drag, startPoint x: 180, startPoint y: 102, endPoint x: 191, endPoint y: 109, distance: 13.3
click at [191, 109] on div ".deletable-edge-delete-btn { width: 20px; height: 20px; border: 0px solid #ffff…" at bounding box center [194, 99] width 173 height 141
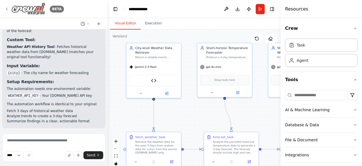
click at [7, 8] on icon at bounding box center [6, 9] width 1 height 2
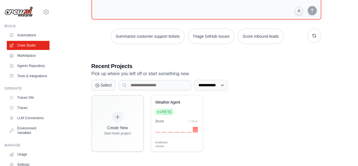
scroll to position [62, 0]
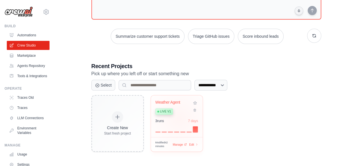
click at [179, 118] on div "3 run s 7 days" at bounding box center [176, 120] width 43 height 5
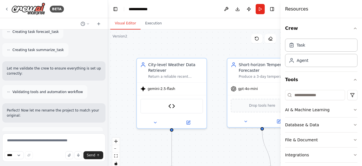
scroll to position [835, 0]
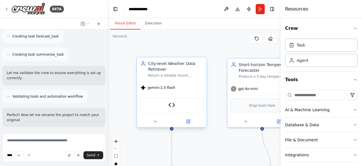
click at [184, 92] on div "gemini-2.5-flash" at bounding box center [172, 87] width 70 height 12
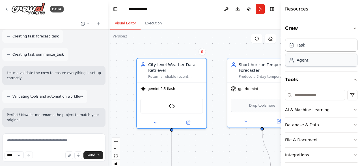
click at [304, 61] on div "Agent" at bounding box center [303, 60] width 12 height 6
click at [211, 73] on div ".deletable-edge-delete-btn { width: 20px; height: 20px; border: 0px solid #ffff…" at bounding box center [194, 99] width 173 height 141
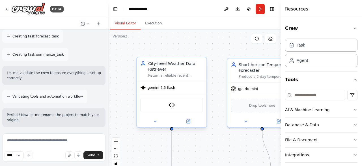
click at [194, 88] on div "gemini-2.5-flash" at bounding box center [172, 87] width 70 height 12
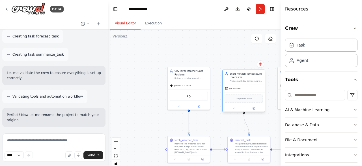
click at [249, 92] on div "Drop tools here" at bounding box center [244, 98] width 42 height 12
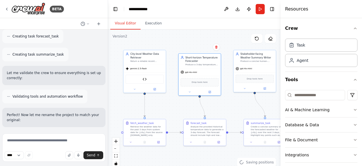
drag, startPoint x: 224, startPoint y: 54, endPoint x: 179, endPoint y: 37, distance: 47.3
click at [179, 37] on div ".deletable-edge-delete-btn { width: 20px; height: 20px; border: 0px solid #ffff…" at bounding box center [194, 99] width 173 height 141
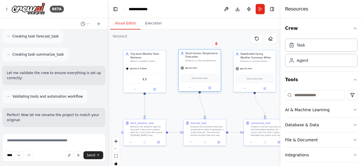
drag, startPoint x: 188, startPoint y: 66, endPoint x: 188, endPoint y: 63, distance: 3.2
click at [188, 63] on div "Short-horizon Temperature Forecaster Produce a 3-day temperature forecast (poin…" at bounding box center [200, 57] width 42 height 14
click at [154, 12] on div "**********" at bounding box center [142, 9] width 27 height 6
click at [157, 10] on div "**********" at bounding box center [150, 9] width 42 height 6
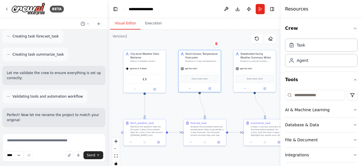
click at [155, 9] on div "**********" at bounding box center [150, 9] width 42 height 6
click at [184, 27] on div "Visual Editor Execution" at bounding box center [194, 23] width 173 height 11
click at [150, 64] on div "gemini-2.5-flash Weather API History Tool" at bounding box center [145, 78] width 42 height 28
click at [140, 133] on div "Retrieve the weather data for the past 3 days from system date for {city} from …" at bounding box center [146, 130] width 33 height 11
click at [149, 66] on div "gemini-2.5-flash" at bounding box center [145, 68] width 42 height 8
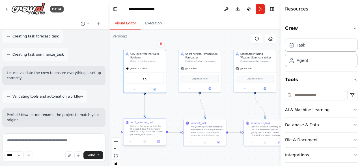
click at [140, 131] on div "Retrieve the weather data for the past 3 days from system date for {city} from …" at bounding box center [146, 130] width 33 height 11
click at [207, 72] on div "Drop tools here" at bounding box center [200, 78] width 42 height 12
click at [207, 134] on div "Analyze the provided historical temperature data to generate a 3-day forecast. …" at bounding box center [207, 130] width 33 height 11
click at [143, 126] on div "Retrieve the weather data for the past 3 days from system date for {city} from …" at bounding box center [146, 130] width 33 height 11
click at [197, 135] on div "Analyze the provided historical temperature data to generate a 3-day forecast. …" at bounding box center [207, 130] width 33 height 11
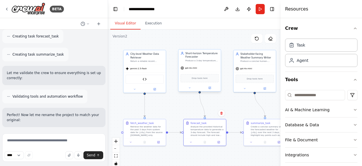
click at [198, 74] on div "Drop tools here" at bounding box center [200, 78] width 38 height 8
click at [31, 8] on img at bounding box center [28, 9] width 34 height 13
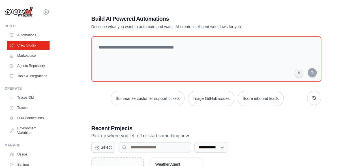
click at [102, 18] on h1 "Build AI Powered Automations" at bounding box center [186, 19] width 190 height 8
click at [126, 19] on h1 "Build AI Powered Automations" at bounding box center [186, 19] width 190 height 8
click at [162, 16] on h1 "Build AI Powered Automations" at bounding box center [186, 19] width 190 height 8
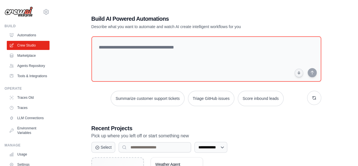
click at [176, 16] on h1 "Build AI Powered Automations" at bounding box center [186, 19] width 190 height 8
click at [165, 19] on h1 "Build AI Powered Automations" at bounding box center [186, 19] width 190 height 8
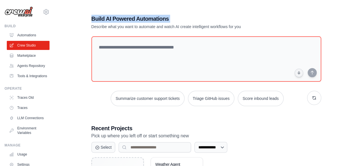
drag, startPoint x: 165, startPoint y: 19, endPoint x: 184, endPoint y: 18, distance: 19.0
click at [184, 18] on h1 "Build AI Powered Automations" at bounding box center [186, 19] width 190 height 8
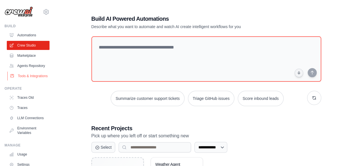
click at [29, 80] on link "Tools & Integrations" at bounding box center [28, 75] width 43 height 9
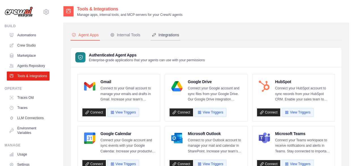
click at [164, 31] on button "Integrations" at bounding box center [166, 35] width 30 height 11
